Goal: Obtain resource: Download file/media

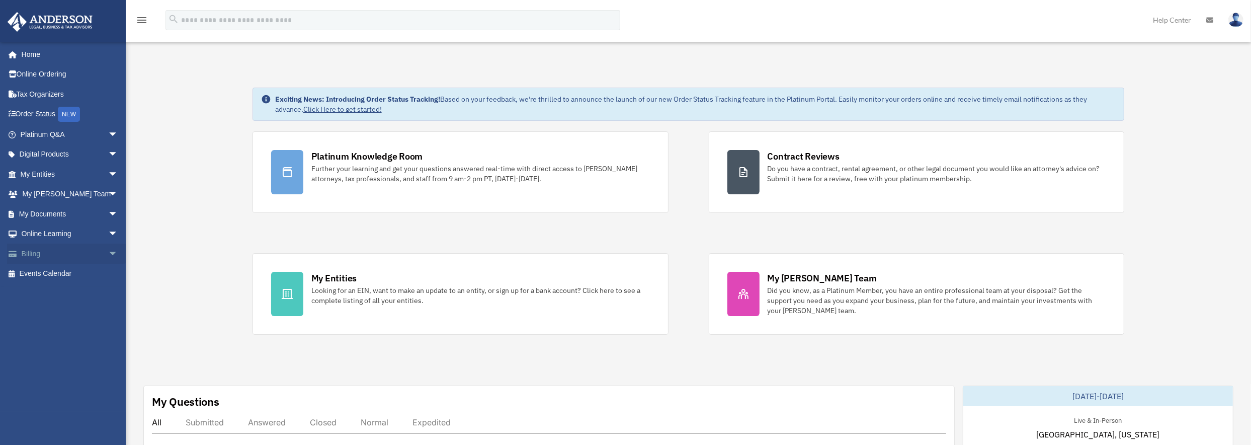
click at [108, 250] on span "arrow_drop_down" at bounding box center [118, 253] width 20 height 21
click at [74, 269] on link "$ Open Invoices" at bounding box center [73, 274] width 119 height 21
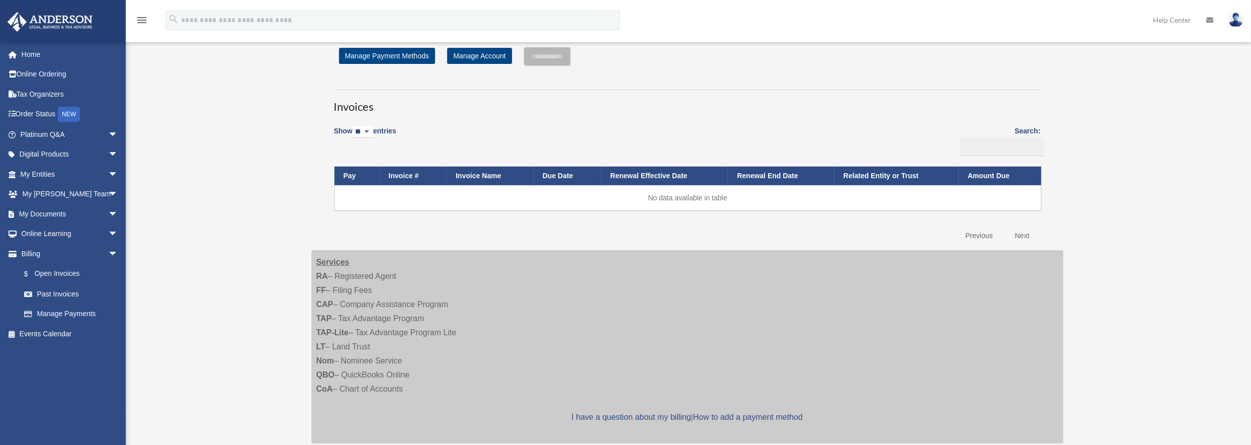
scroll to position [101, 0]
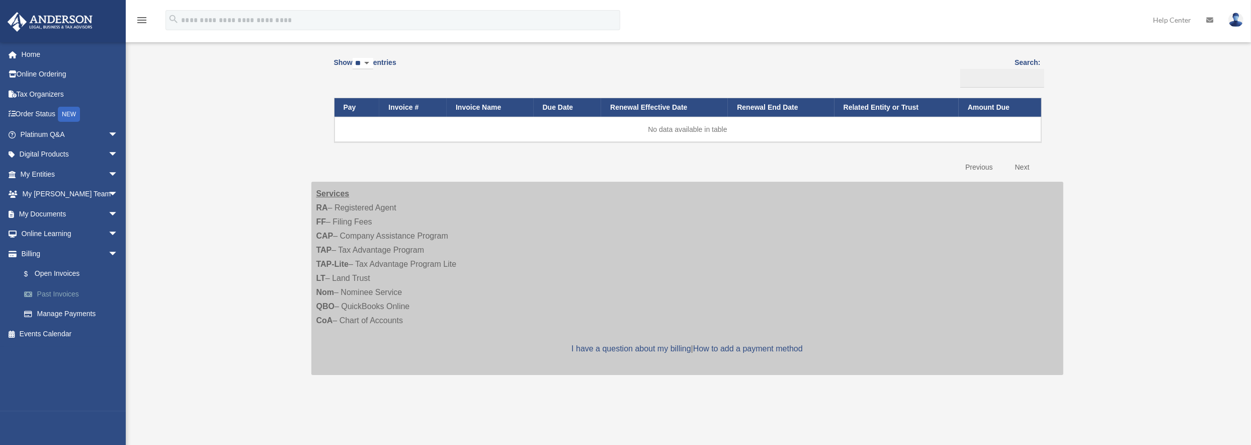
click at [64, 293] on link "Past Invoices" at bounding box center [73, 294] width 119 height 20
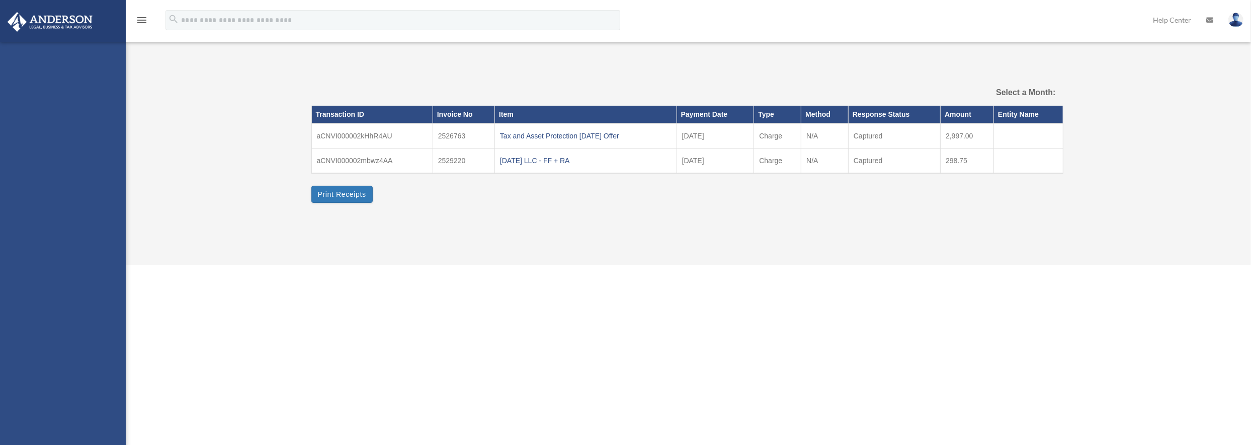
select select
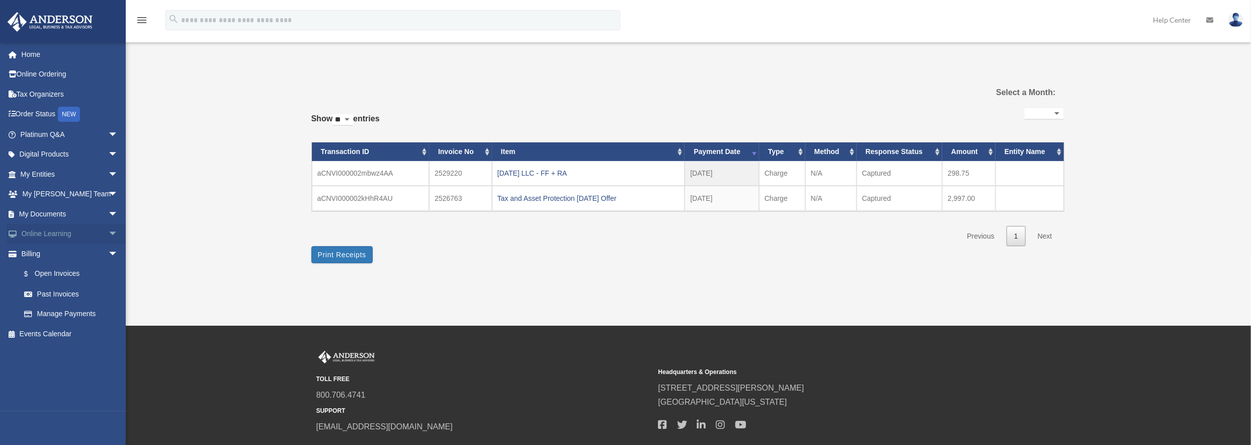
click at [108, 234] on span "arrow_drop_down" at bounding box center [118, 234] width 20 height 21
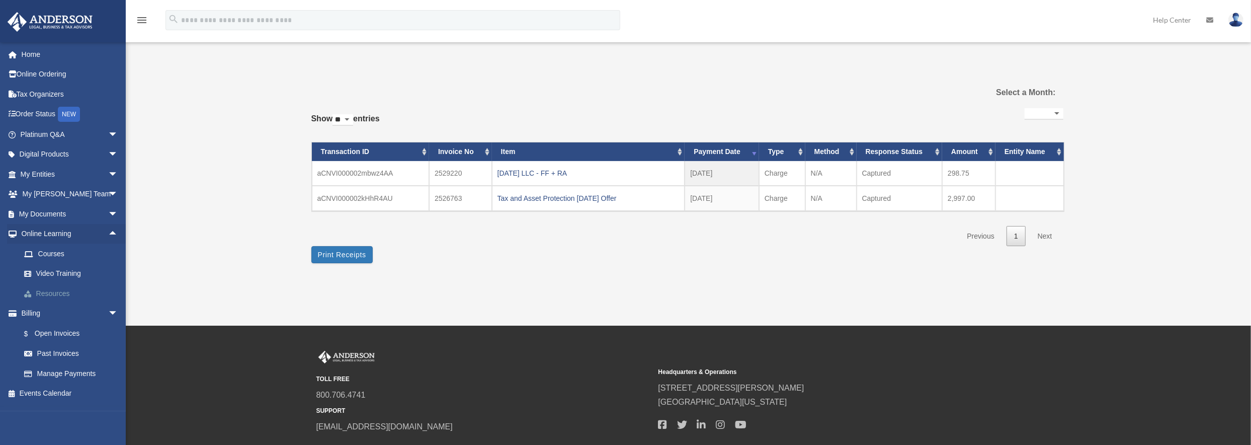
click at [60, 293] on link "Resources" at bounding box center [73, 293] width 119 height 20
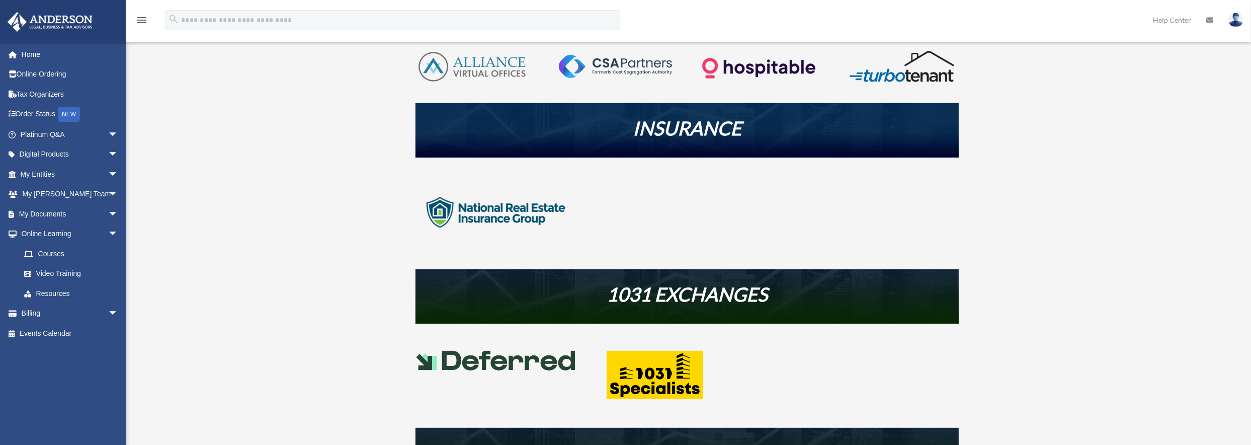
scroll to position [302, 0]
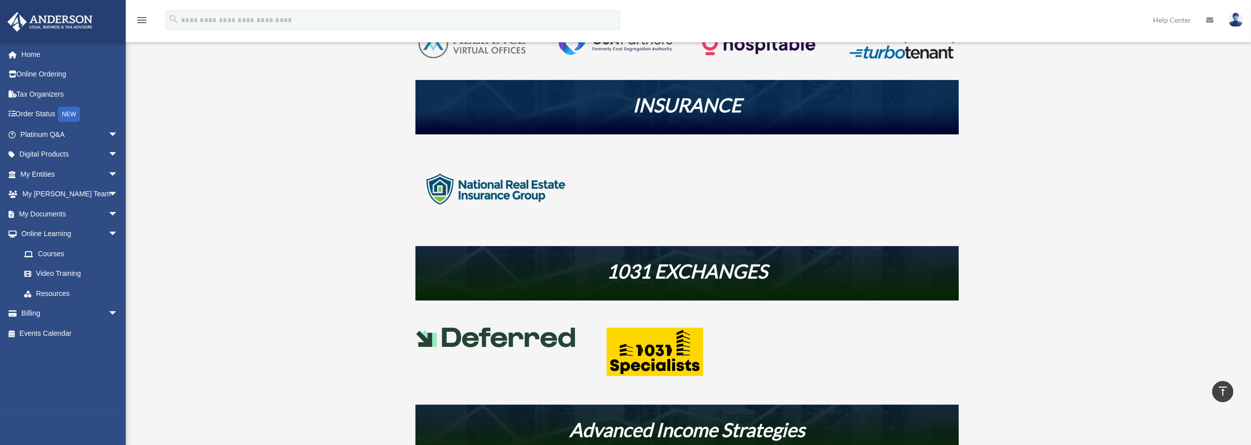
click at [528, 188] on img at bounding box center [495, 189] width 161 height 80
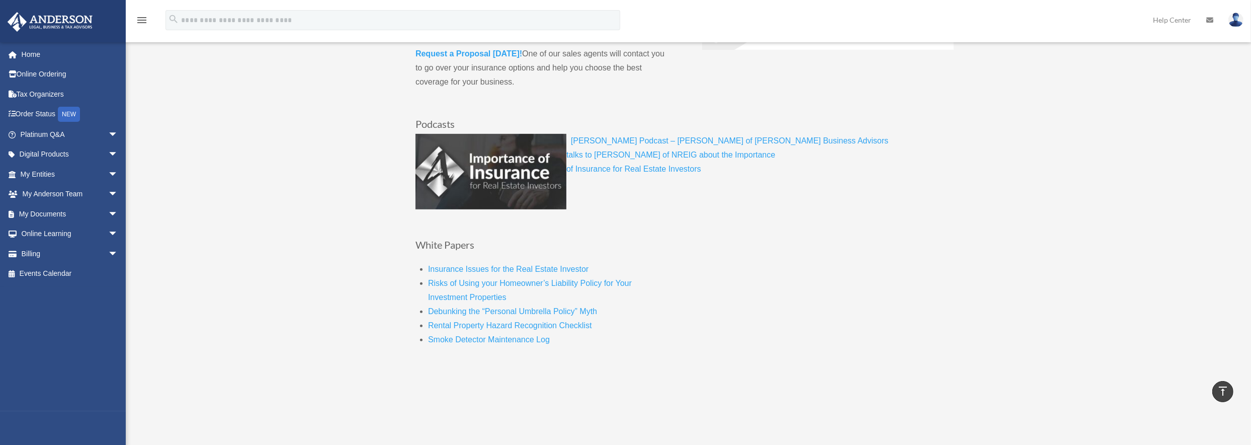
scroll to position [553, 0]
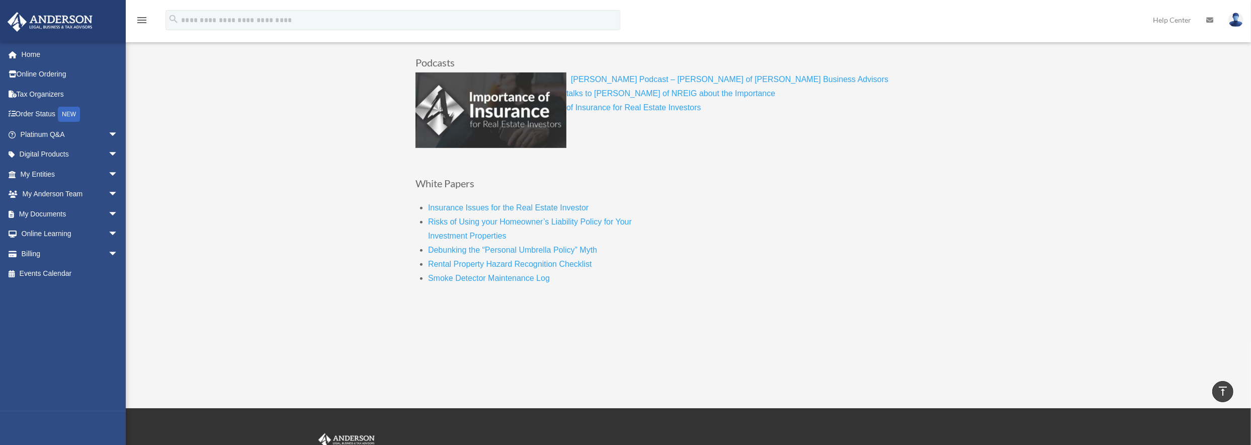
click at [501, 263] on link "Rental Property Hazard Recognition Checklis" at bounding box center [508, 267] width 161 height 14
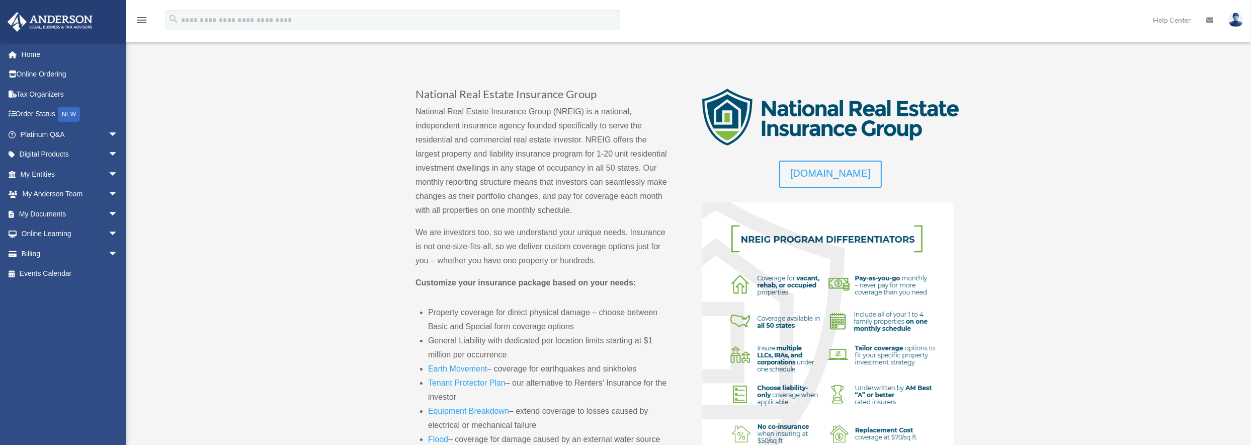
scroll to position [101, 0]
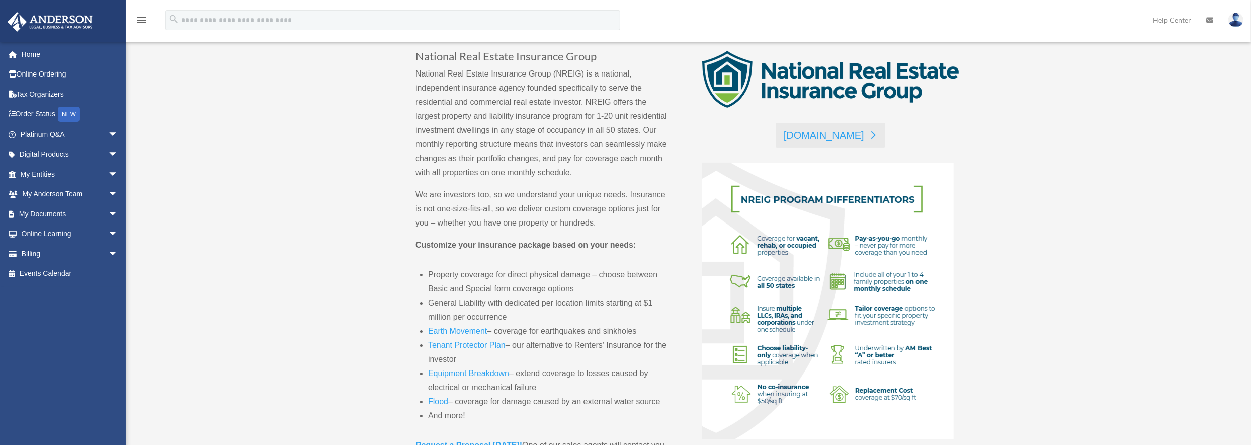
click at [830, 132] on link "nreig.com" at bounding box center [831, 135] width 110 height 25
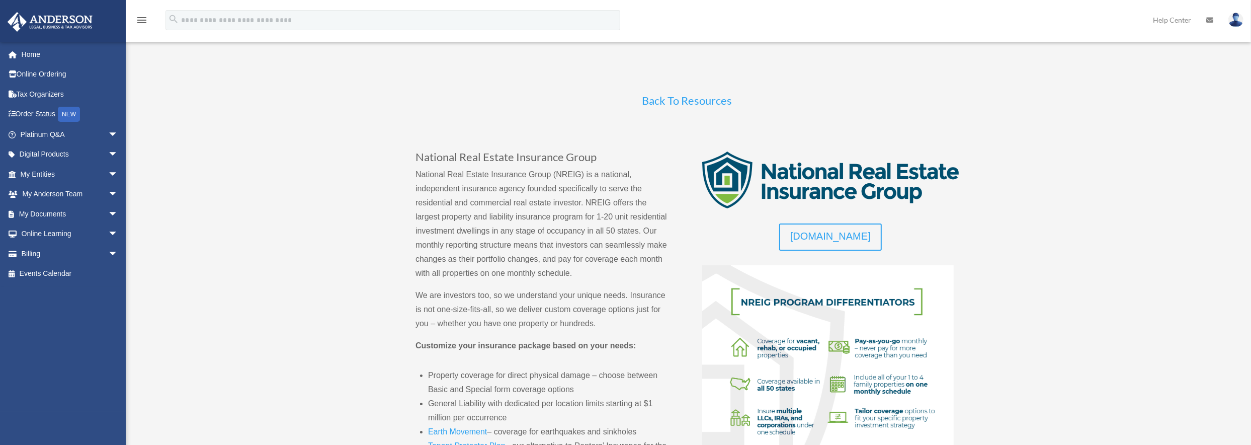
scroll to position [0, 0]
